Goal: Task Accomplishment & Management: Complete application form

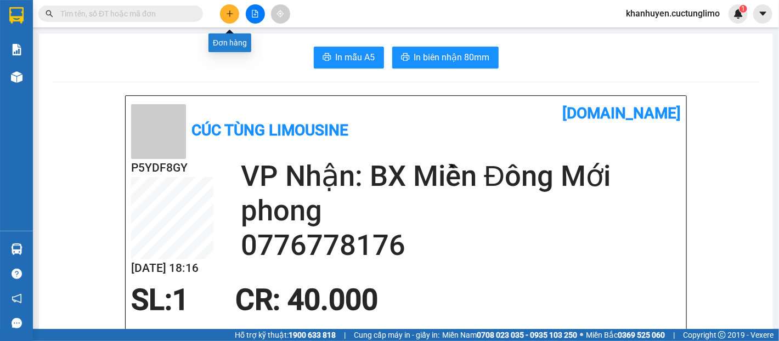
click at [233, 16] on icon "plus" at bounding box center [230, 14] width 8 height 8
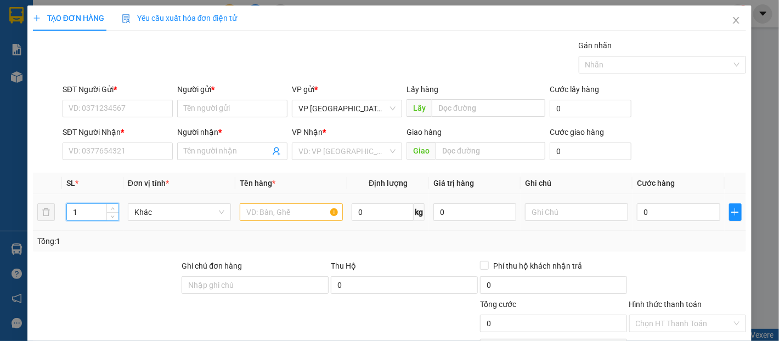
click at [95, 208] on input "1" at bounding box center [92, 212] width 51 height 16
type input "2"
click at [113, 209] on icon "up" at bounding box center [113, 210] width 4 height 4
click at [145, 106] on input "SĐT Người Gửi *" at bounding box center [118, 109] width 110 height 18
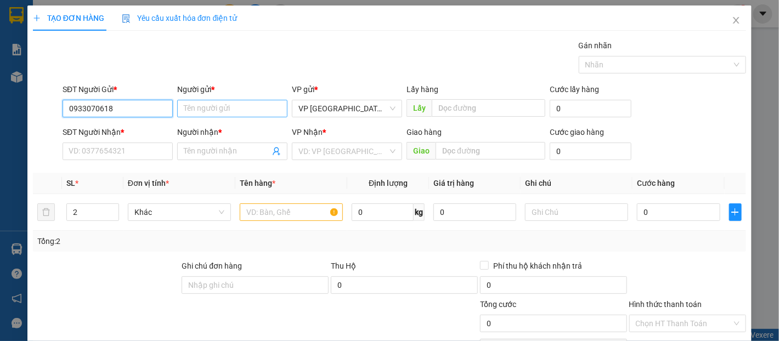
type input "0933070618"
click at [215, 110] on input "Người gửi *" at bounding box center [232, 109] width 110 height 18
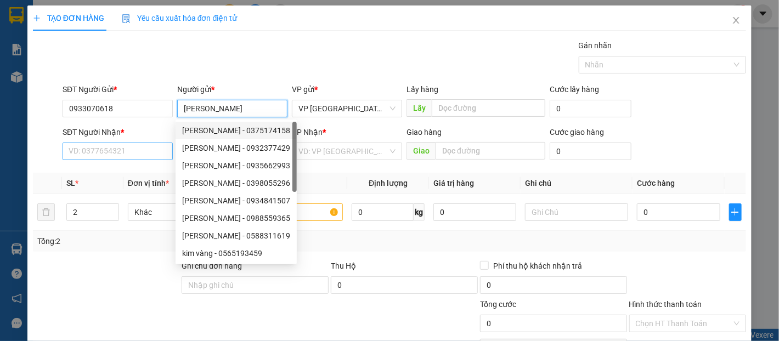
type input "[PERSON_NAME]"
click at [146, 156] on input "SĐT Người Nhận *" at bounding box center [118, 152] width 110 height 18
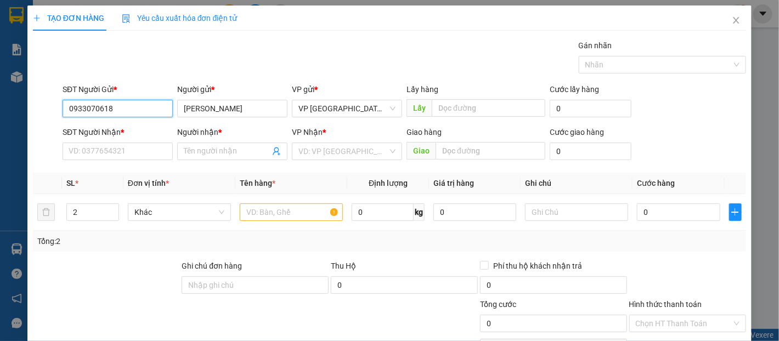
drag, startPoint x: 115, startPoint y: 111, endPoint x: 38, endPoint y: 127, distance: 77.8
click at [38, 127] on form "SĐT Người Gửi * 0933070618 0933070618 Người gửi * kim VP gửi * VP [GEOGRAPHIC_D…" at bounding box center [389, 123] width 713 height 81
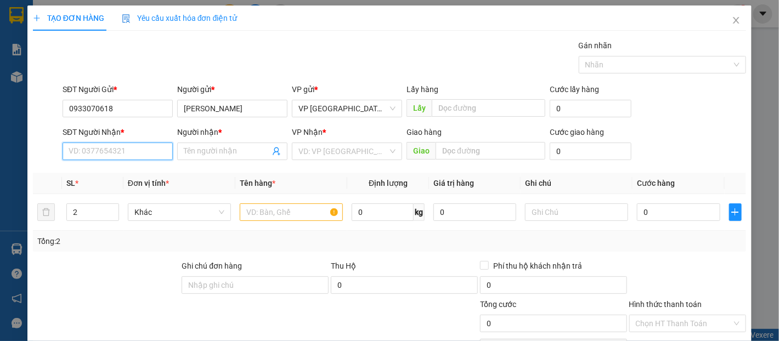
click at [126, 151] on input "SĐT Người Nhận *" at bounding box center [118, 152] width 110 height 18
paste input "0933070618"
type input "0933070618"
click at [197, 155] on input "Người nhận *" at bounding box center [227, 151] width 86 height 12
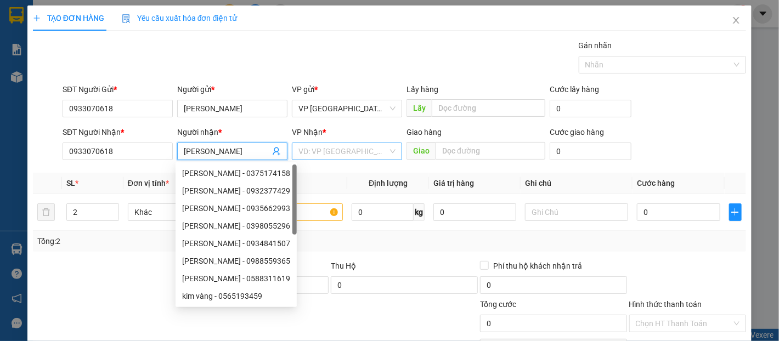
click at [384, 150] on div "VD: VP [GEOGRAPHIC_DATA]" at bounding box center [347, 152] width 110 height 18
type input "[PERSON_NAME]"
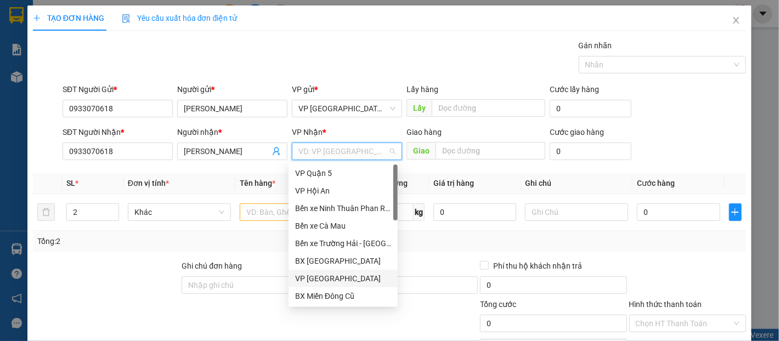
click at [337, 280] on div "VP [GEOGRAPHIC_DATA]" at bounding box center [343, 278] width 96 height 12
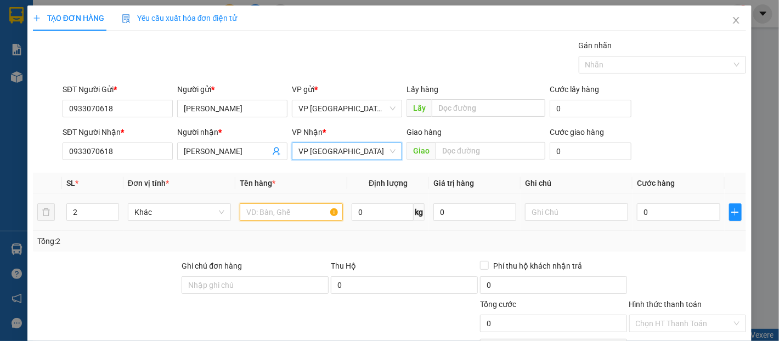
click at [260, 216] on input "text" at bounding box center [291, 212] width 103 height 18
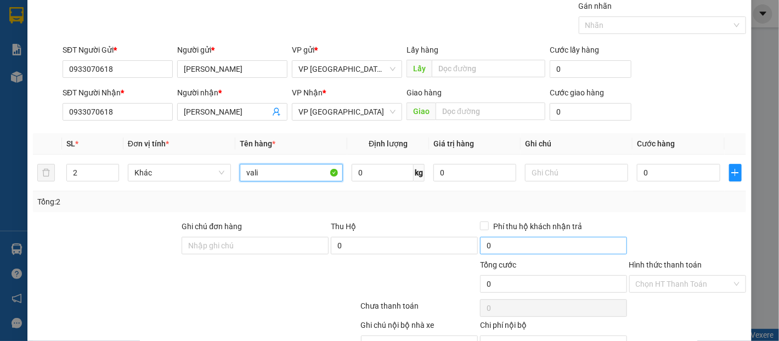
scroll to position [61, 0]
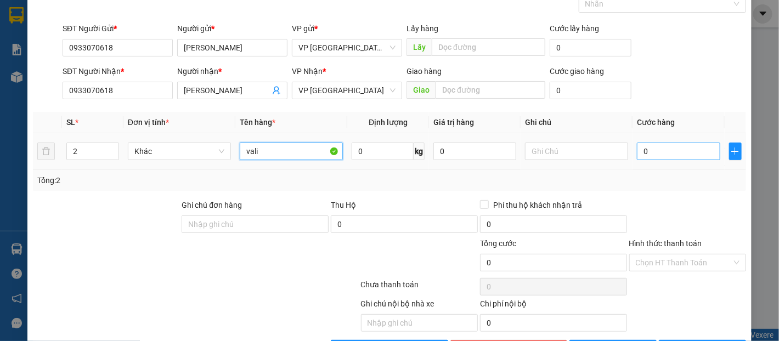
type input "vali"
click at [661, 151] on input "0" at bounding box center [678, 152] width 83 height 18
type input "1"
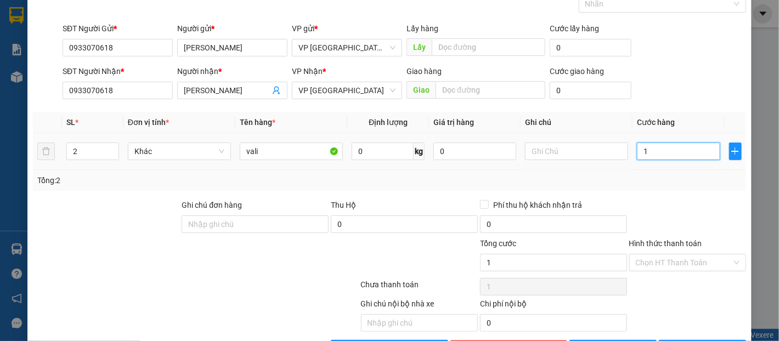
type input "15"
type input "150"
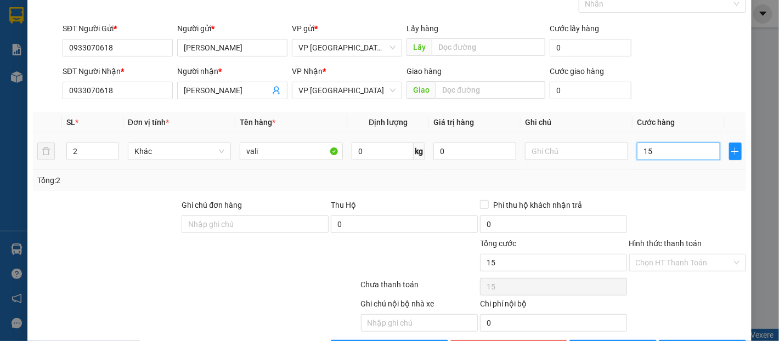
type input "150"
type input "1.500"
type input "15.000"
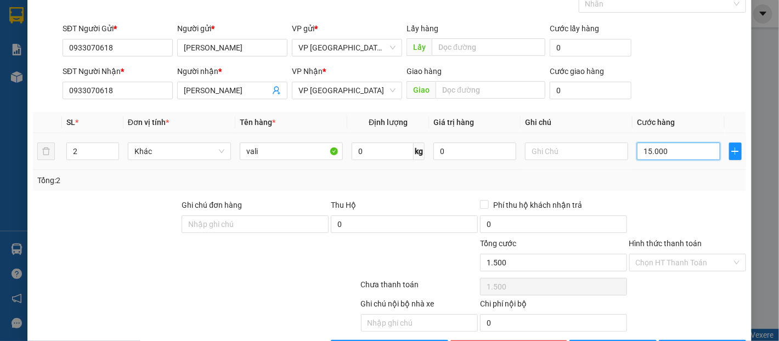
type input "15.000"
type input "150.000"
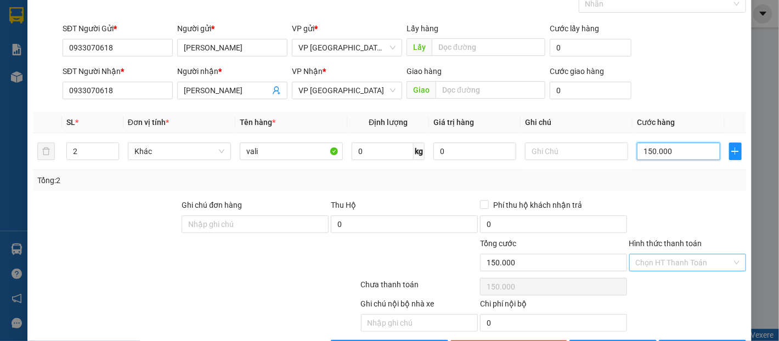
type input "150.000"
click at [689, 259] on input "Hình thức thanh toán" at bounding box center [683, 262] width 96 height 16
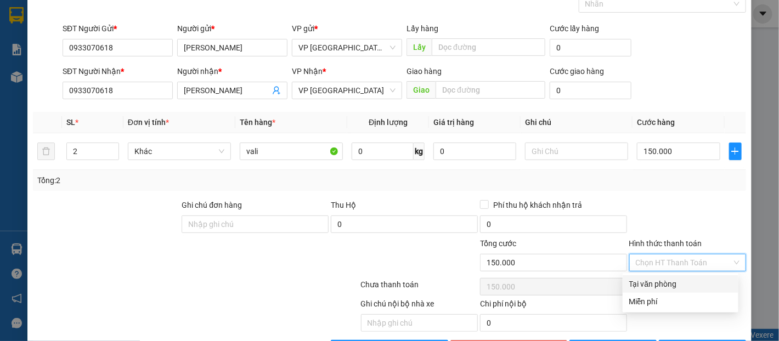
click at [687, 284] on div "Tại văn phòng" at bounding box center [680, 284] width 103 height 12
type input "0"
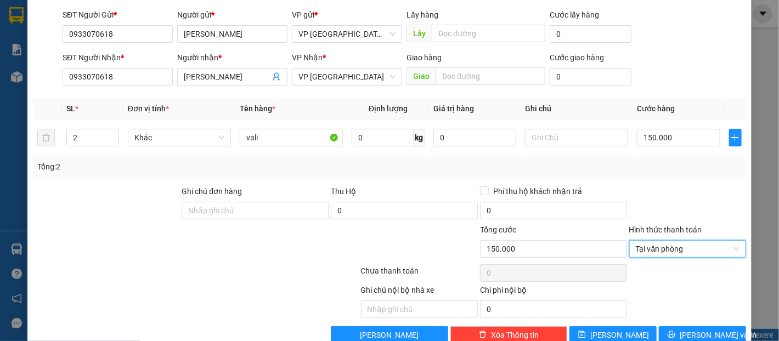
scroll to position [98, 0]
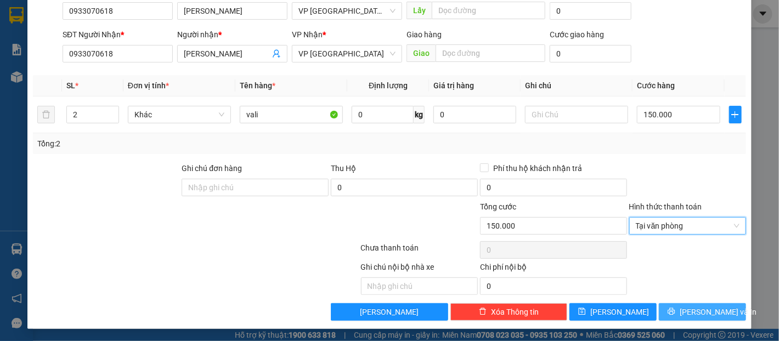
click at [700, 313] on span "[PERSON_NAME] và In" at bounding box center [717, 312] width 77 height 12
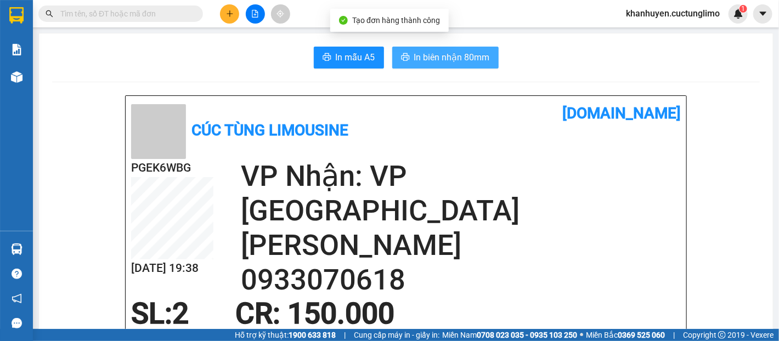
click at [452, 67] on button "In biên nhận 80mm" at bounding box center [445, 58] width 106 height 22
click at [467, 60] on span "In biên nhận 80mm" at bounding box center [452, 57] width 76 height 14
